Goal: Information Seeking & Learning: Learn about a topic

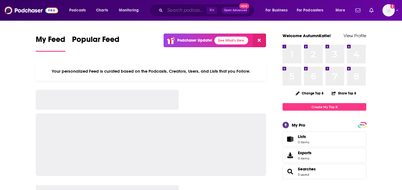
click at [174, 11] on input "Search podcasts, credits, & more..." at bounding box center [186, 10] width 42 height 9
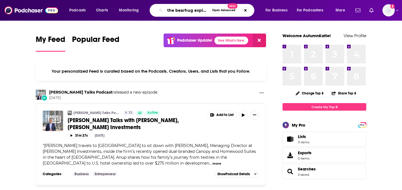
scroll to position [0, 4]
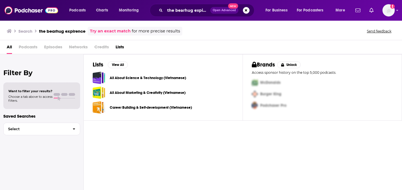
click at [103, 32] on link "Try an exact match" at bounding box center [110, 31] width 41 height 6
click at [31, 16] on div "Podcasts Charts Monitoring the bearhug expirence Open Advanced New For Business…" at bounding box center [201, 10] width 402 height 21
click at [35, 10] on img at bounding box center [31, 10] width 54 height 11
type input ""the bearhug expirence""
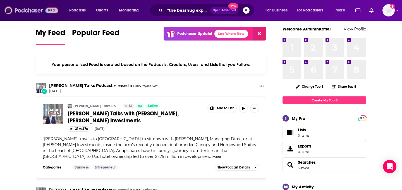
scroll to position [7, 0]
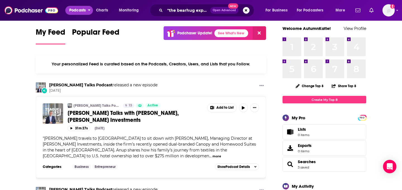
click at [84, 11] on span "Podcasts" at bounding box center [77, 10] width 16 height 8
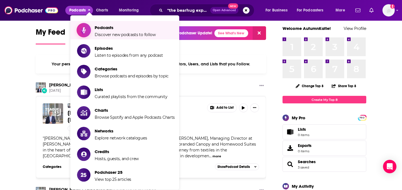
click at [99, 28] on span "Podcasts" at bounding box center [125, 27] width 61 height 5
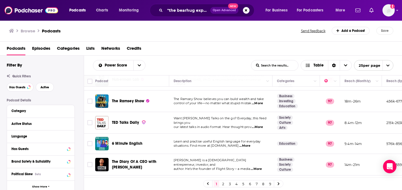
scroll to position [213, 0]
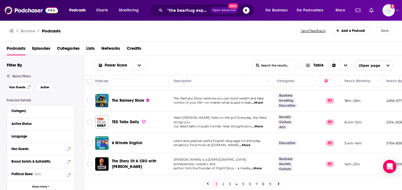
click at [61, 46] on span "Categories" at bounding box center [68, 49] width 23 height 11
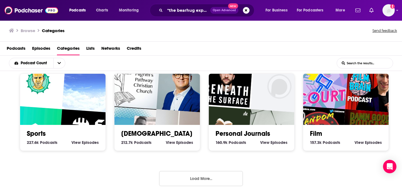
scroll to position [265, 0]
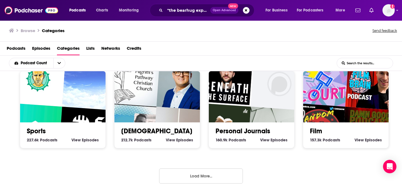
click at [171, 171] on button "Load More..." at bounding box center [201, 175] width 84 height 15
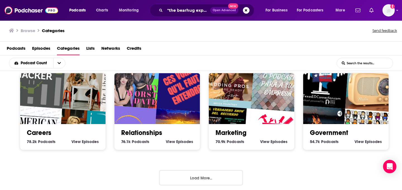
scroll to position [609, 0]
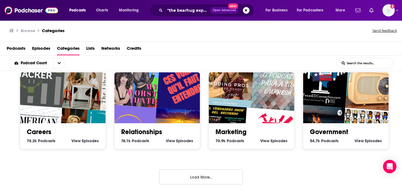
click at [208, 177] on button "Load More..." at bounding box center [201, 176] width 84 height 15
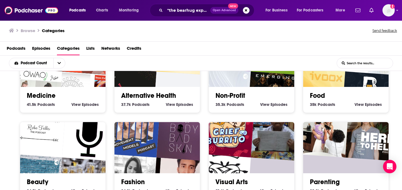
scroll to position [944, 0]
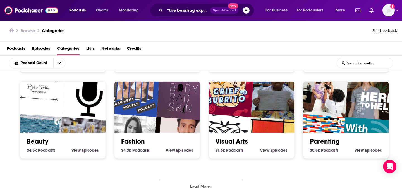
click at [210, 184] on button "Load More..." at bounding box center [201, 186] width 84 height 15
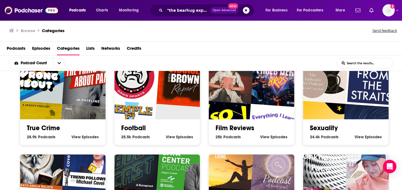
scroll to position [1127, 0]
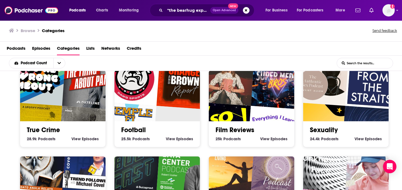
click at [69, 126] on h2 "True Crime" at bounding box center [63, 130] width 72 height 8
click at [77, 112] on img "Last Seen" at bounding box center [86, 132] width 55 height 55
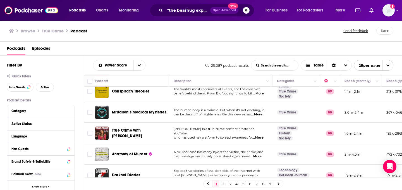
scroll to position [438, 0]
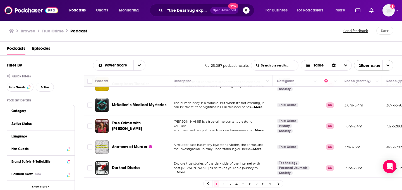
click at [222, 184] on link "2" at bounding box center [223, 183] width 6 height 7
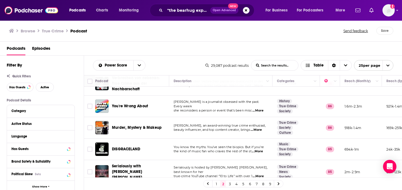
scroll to position [100, 0]
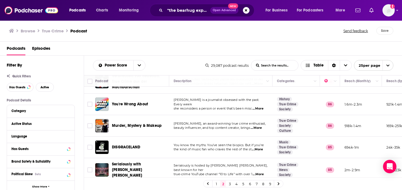
click at [259, 108] on span "...More" at bounding box center [257, 108] width 11 height 4
click at [266, 113] on td "[PERSON_NAME] is a journalist obsessed with the past. Every week she reconsider…" at bounding box center [220, 103] width 103 height 21
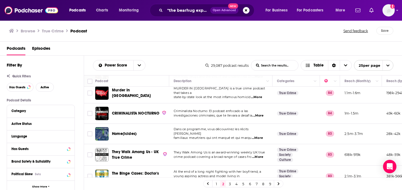
scroll to position [438, 0]
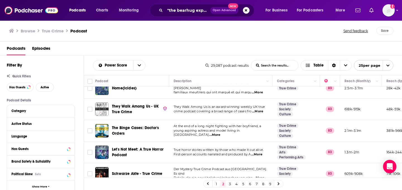
click at [229, 184] on link "3" at bounding box center [230, 183] width 6 height 7
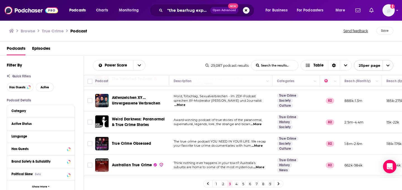
scroll to position [85, 0]
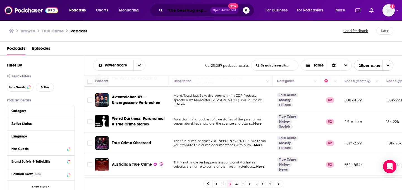
click at [179, 11] on input ""the bearhug expirence"" at bounding box center [187, 10] width 45 height 9
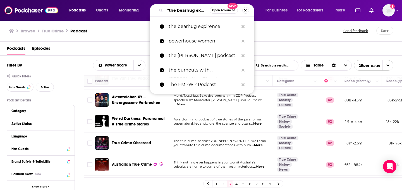
click at [179, 11] on input ""the bearhug expirence"" at bounding box center [187, 10] width 45 height 9
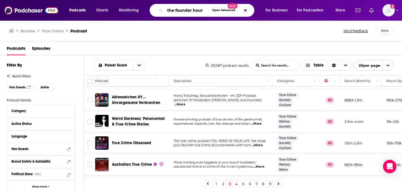
type input "the founder hour"
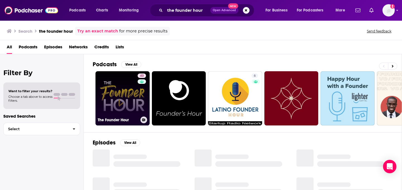
click at [133, 102] on link "40 The Founder Hour" at bounding box center [122, 98] width 54 height 54
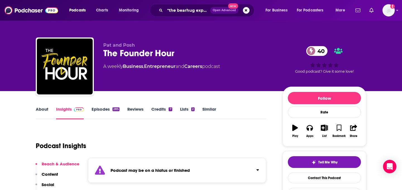
click at [112, 110] on link "Episodes 285" at bounding box center [106, 112] width 28 height 13
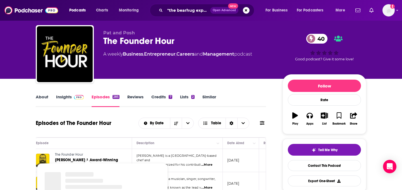
scroll to position [0, 17]
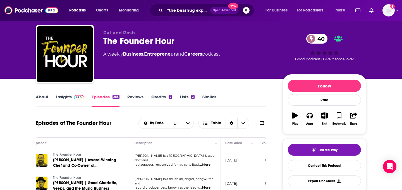
click at [193, 16] on div ""the bearhug expirence" Open Advanced New" at bounding box center [202, 10] width 105 height 13
click at [189, 12] on input ""the bearhug expirence"" at bounding box center [187, 10] width 45 height 9
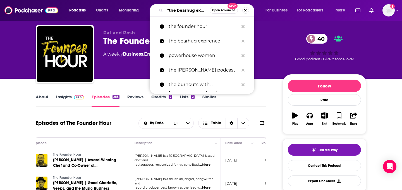
click at [189, 11] on input ""the bearhug expirence"" at bounding box center [187, 10] width 45 height 9
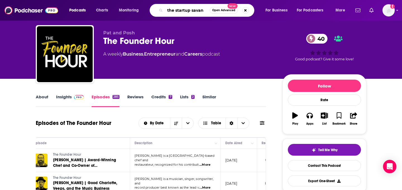
type input "the startup savant"
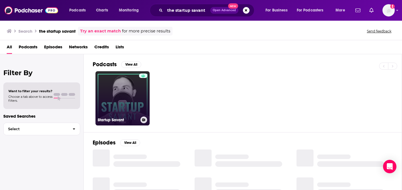
click at [135, 79] on link "Startup Savant" at bounding box center [122, 98] width 54 height 54
